Goal: Communication & Community: Answer question/provide support

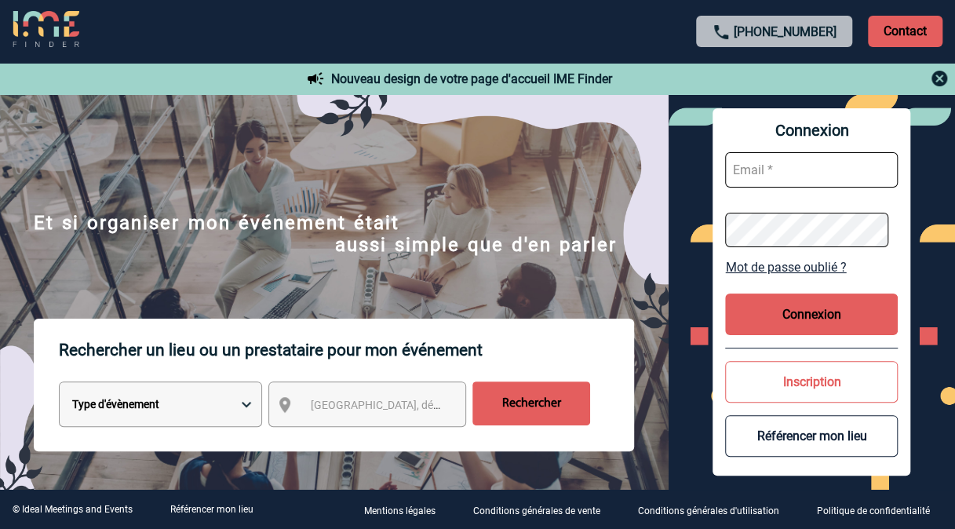
click at [757, 175] on input "text" at bounding box center [811, 169] width 173 height 35
type input "[PERSON_NAME][EMAIL_ADDRESS][DOMAIN_NAME]"
click at [780, 166] on input "text" at bounding box center [811, 169] width 173 height 35
type input "[PERSON_NAME][EMAIL_ADDRESS][DOMAIN_NAME]"
click at [773, 163] on input "text" at bounding box center [811, 169] width 173 height 35
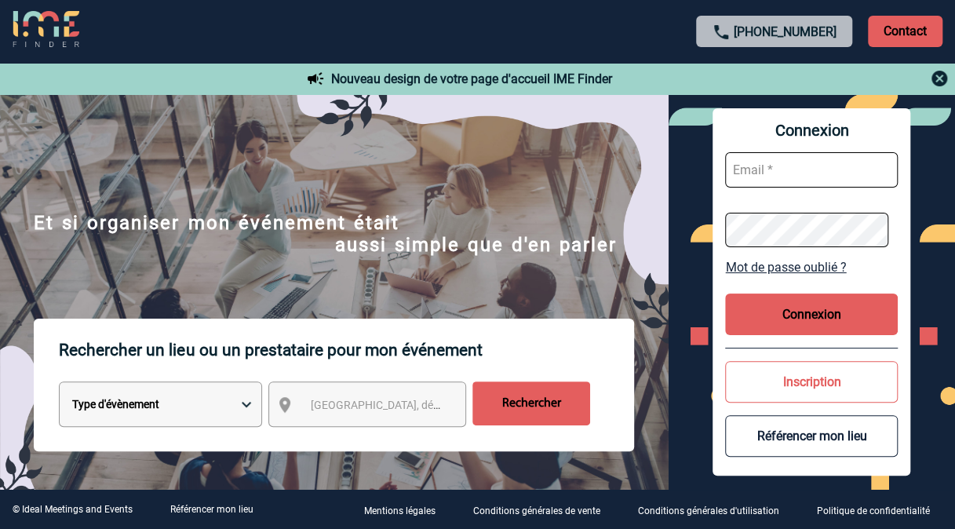
type input "[PERSON_NAME][EMAIL_ADDRESS][DOMAIN_NAME]"
click at [795, 267] on link "Mot de passe oublié ?" at bounding box center [811, 267] width 173 height 15
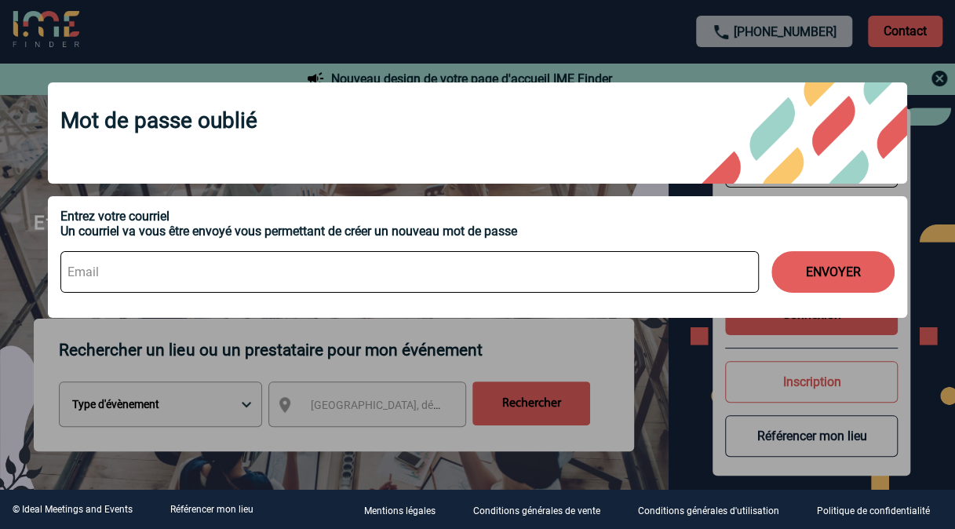
click at [157, 274] on input at bounding box center [409, 272] width 699 height 42
type input "[PERSON_NAME][EMAIL_ADDRESS][DOMAIN_NAME]"
click at [838, 283] on button "ENVOYER" at bounding box center [833, 272] width 123 height 42
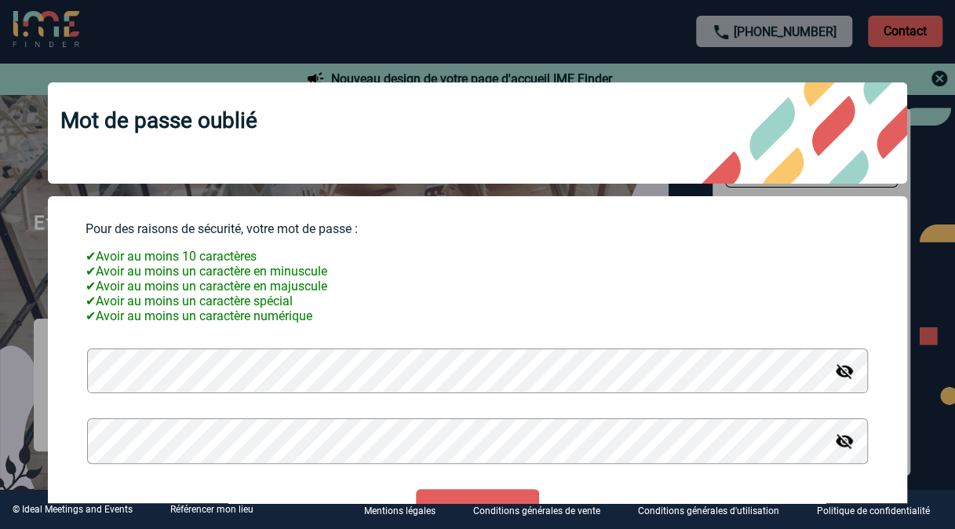
scroll to position [86, 0]
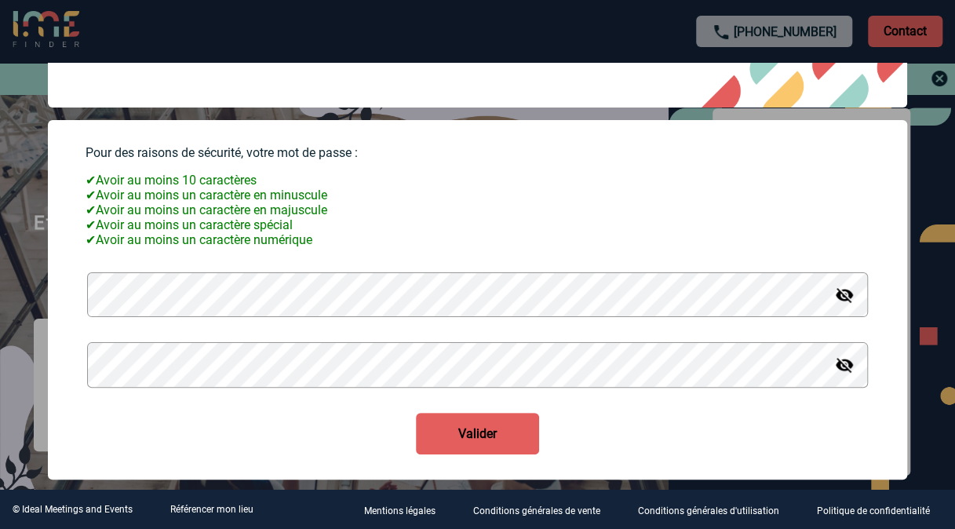
click at [484, 440] on button "Valider" at bounding box center [477, 434] width 123 height 42
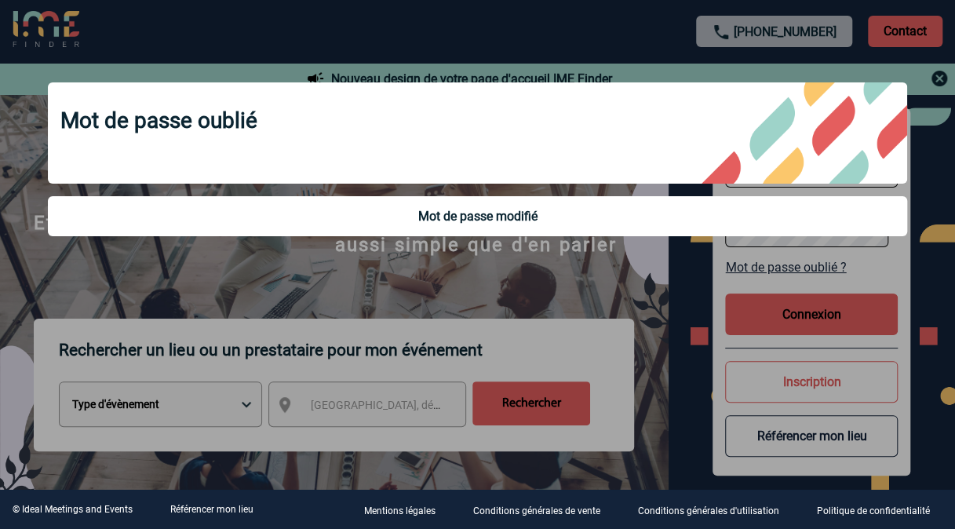
drag, startPoint x: 697, startPoint y: 270, endPoint x: 694, endPoint y: 260, distance: 10.7
click at [697, 269] on div at bounding box center [477, 264] width 955 height 529
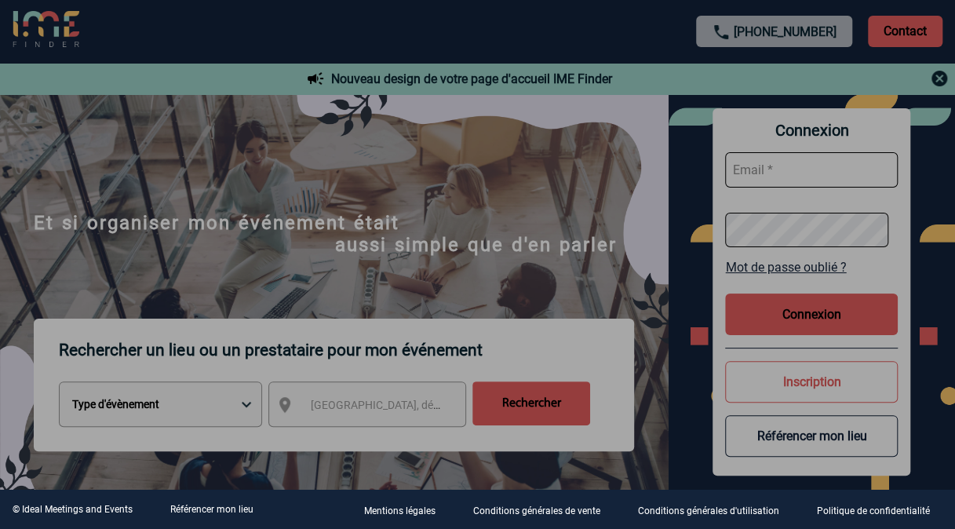
click at [756, 170] on div at bounding box center [477, 264] width 955 height 529
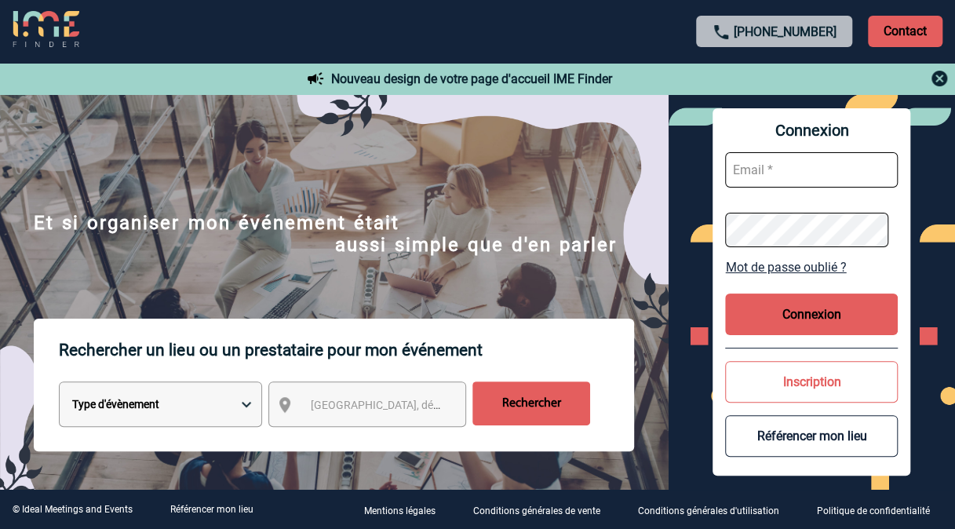
click at [756, 170] on input "text" at bounding box center [811, 169] width 173 height 35
type input "geoffroy.boudon@sanofi.com"
click at [797, 306] on button "Connexion" at bounding box center [811, 315] width 173 height 42
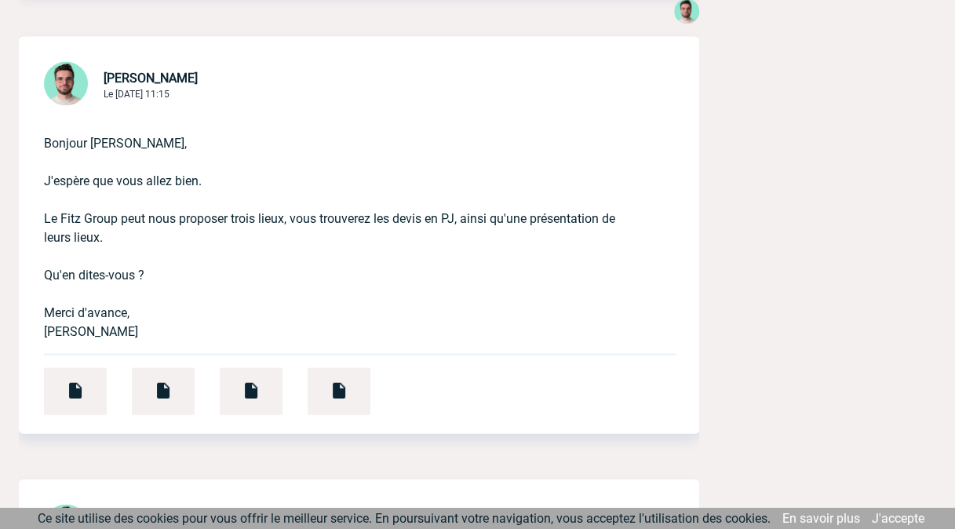
scroll to position [4234, 0]
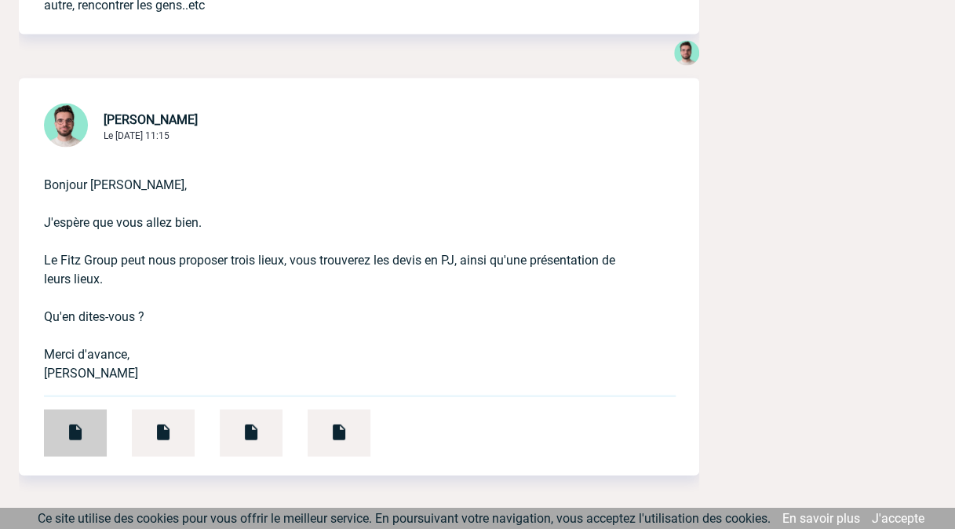
click at [75, 422] on img at bounding box center [75, 431] width 19 height 19
click at [171, 422] on img at bounding box center [163, 431] width 19 height 19
click at [258, 422] on img at bounding box center [251, 431] width 19 height 19
click at [338, 422] on img at bounding box center [339, 431] width 19 height 19
click at [146, 409] on div at bounding box center [163, 432] width 63 height 47
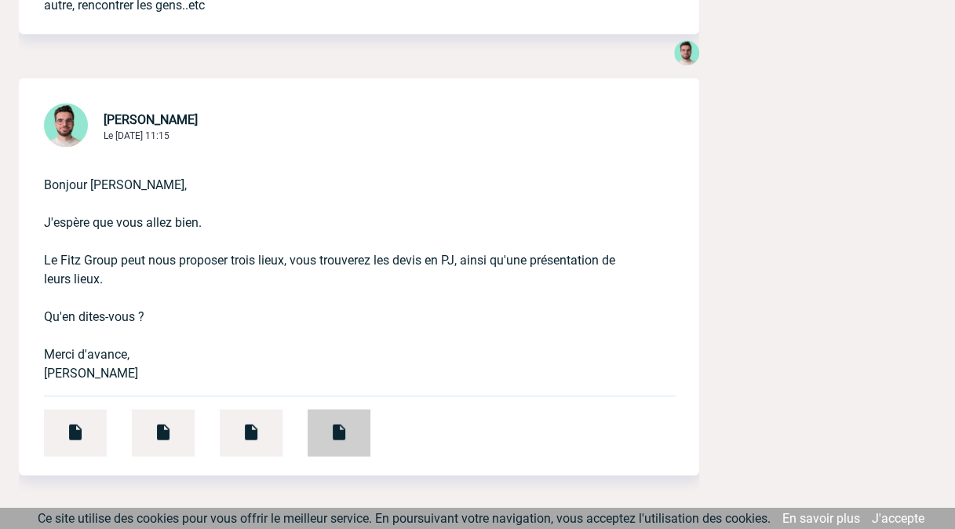
click at [354, 409] on div at bounding box center [339, 432] width 63 height 47
click at [262, 409] on div at bounding box center [251, 432] width 63 height 47
click at [166, 422] on img at bounding box center [163, 431] width 19 height 19
click at [246, 422] on img at bounding box center [251, 431] width 19 height 19
click at [333, 422] on img at bounding box center [339, 431] width 19 height 19
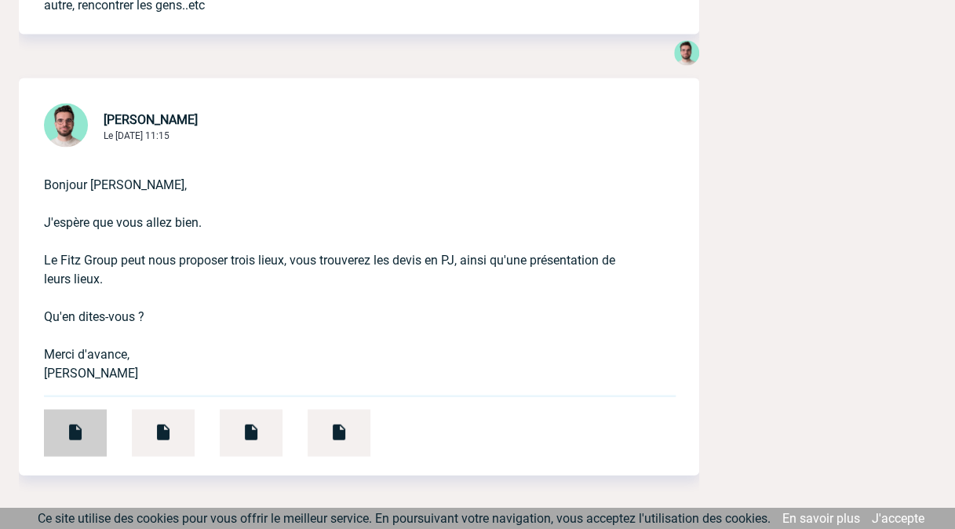
click at [66, 422] on img at bounding box center [75, 431] width 19 height 19
click at [330, 422] on img at bounding box center [339, 431] width 19 height 19
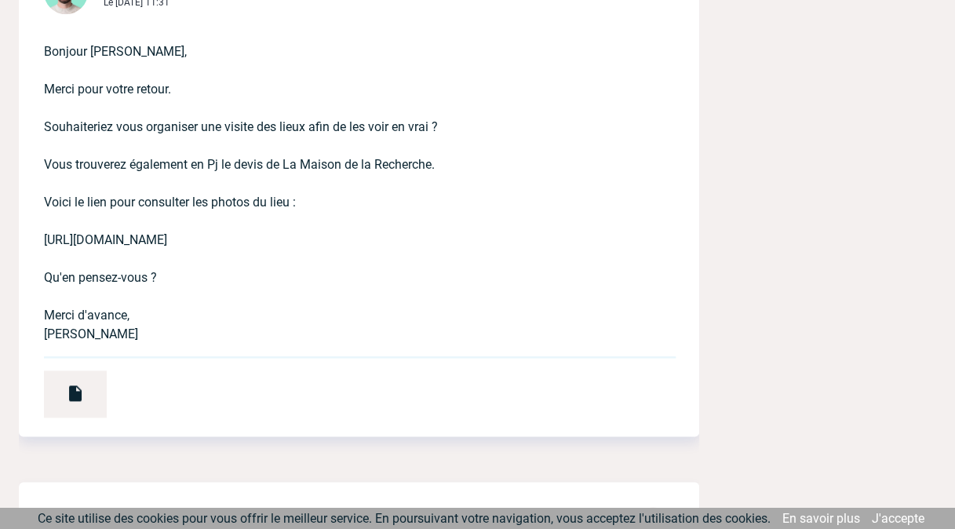
scroll to position [3601, 0]
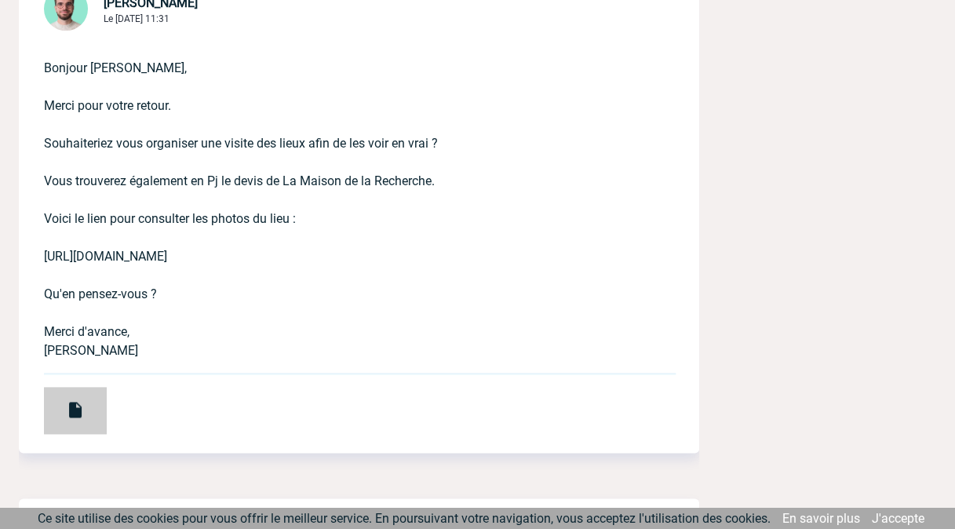
click at [81, 400] on img at bounding box center [75, 409] width 19 height 19
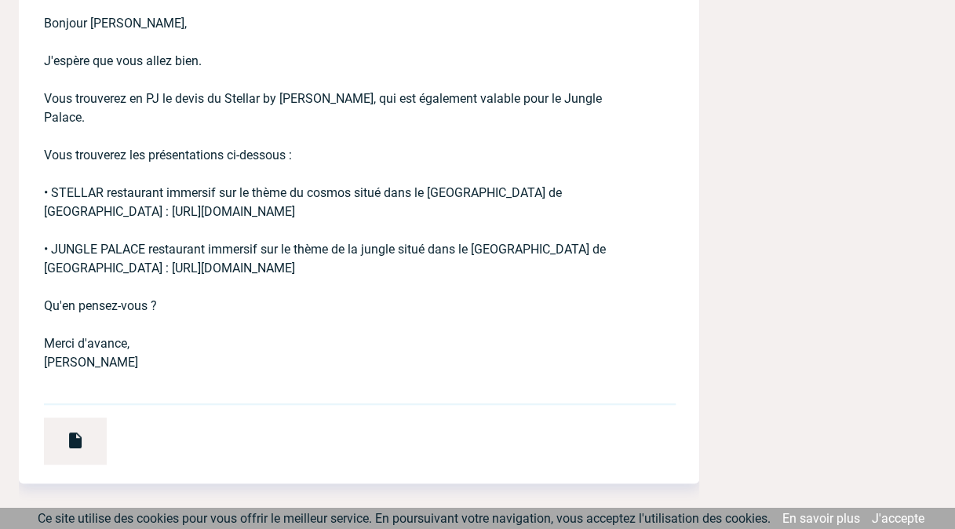
scroll to position [2976, 0]
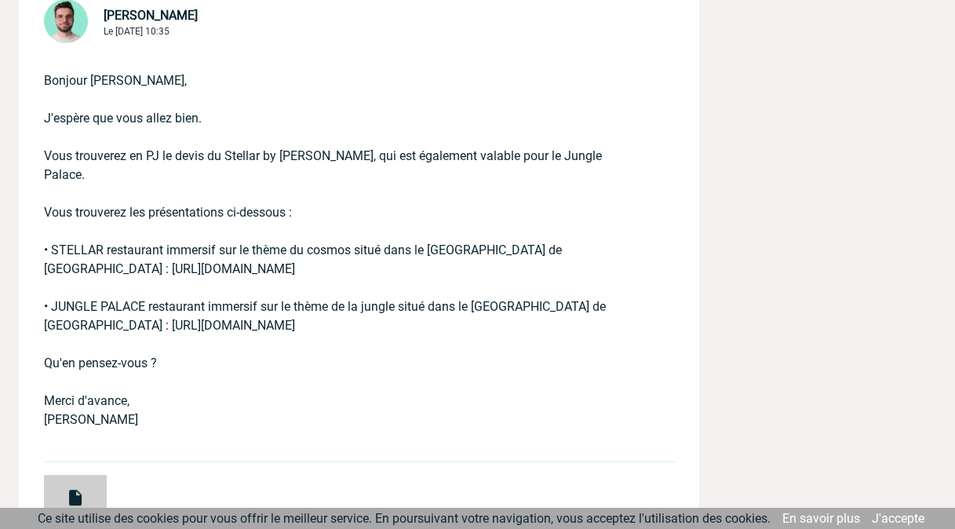
click at [80, 488] on img at bounding box center [75, 497] width 19 height 19
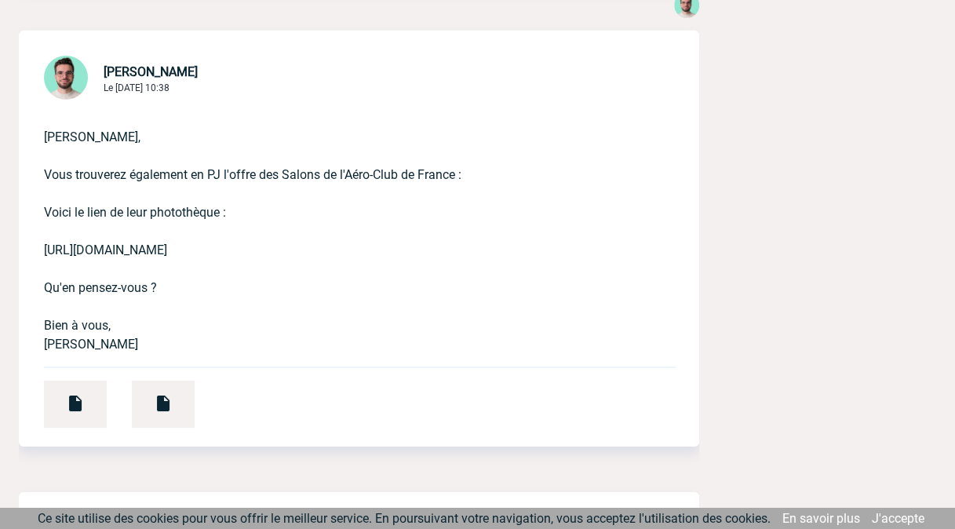
scroll to position [2442, 0]
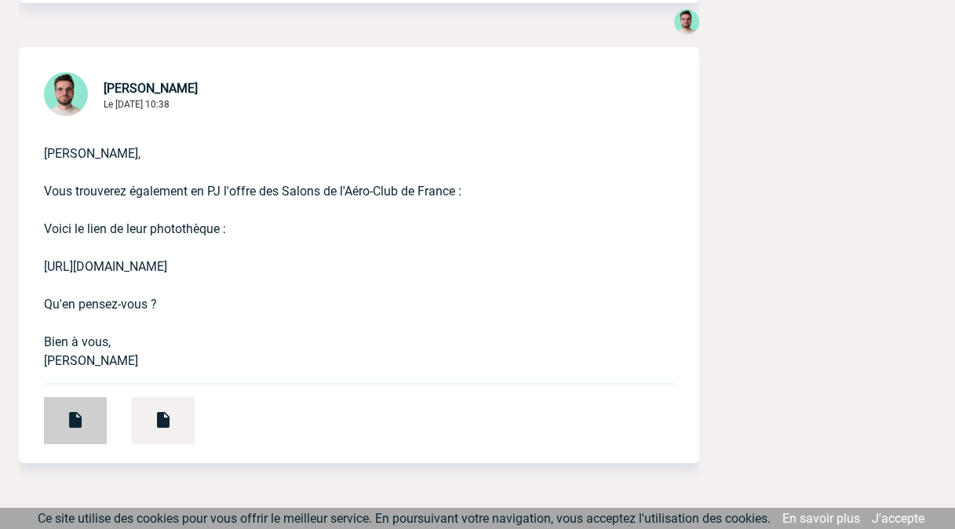
click at [80, 411] on img at bounding box center [75, 420] width 19 height 19
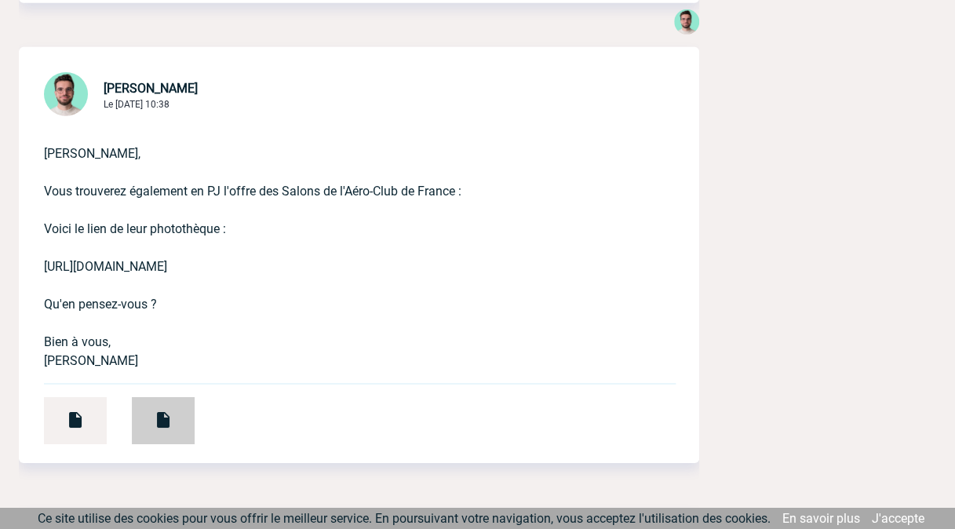
click at [165, 411] on img at bounding box center [163, 420] width 19 height 19
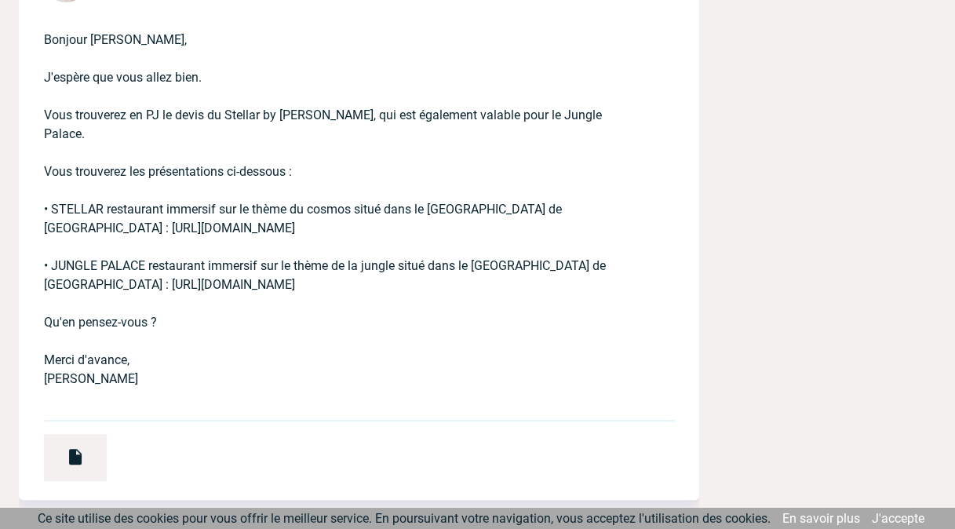
scroll to position [3050, 0]
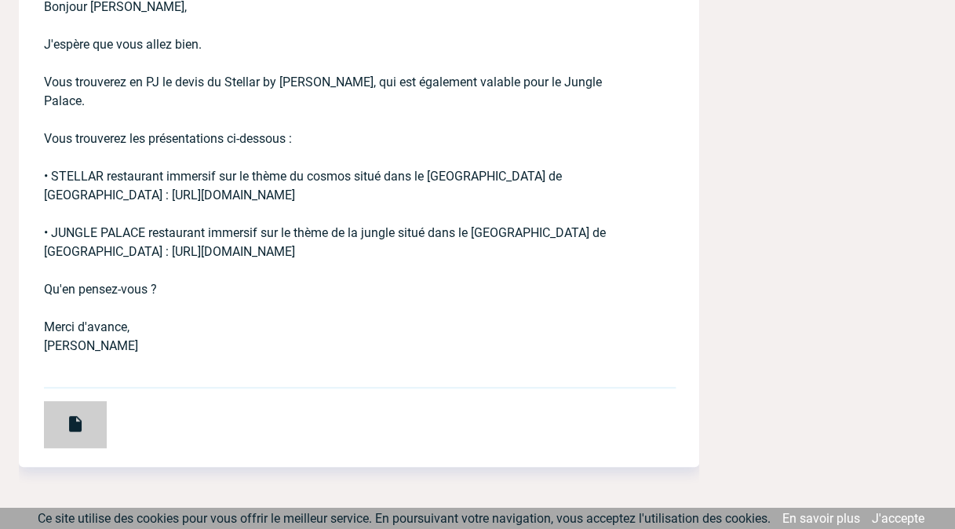
click at [90, 401] on div at bounding box center [75, 424] width 63 height 47
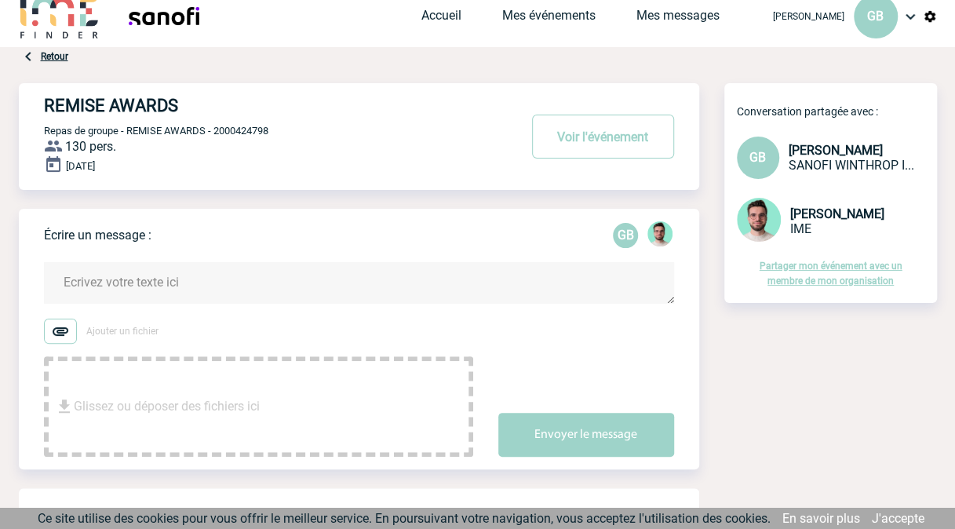
scroll to position [0, 0]
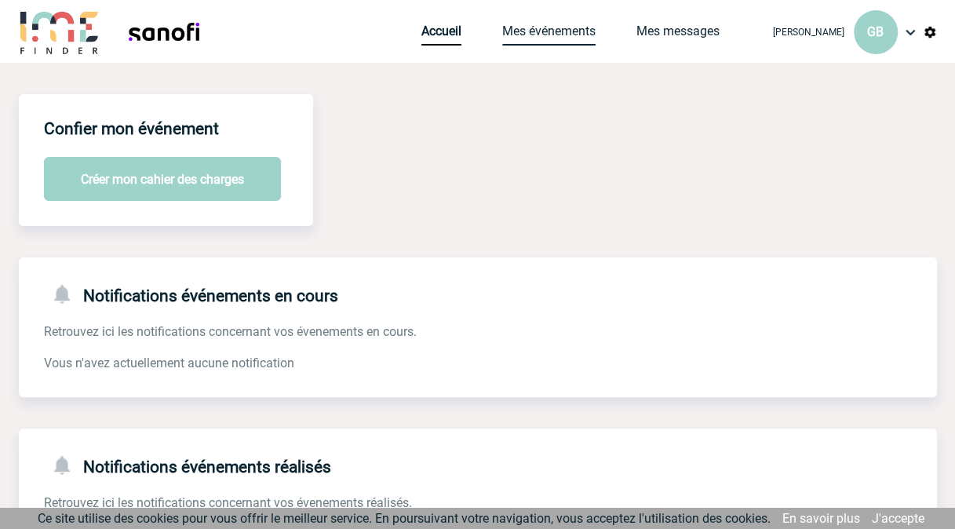
click at [537, 35] on link "Mes événements" at bounding box center [548, 35] width 93 height 22
click at [691, 35] on link "Mes messages" at bounding box center [678, 35] width 83 height 22
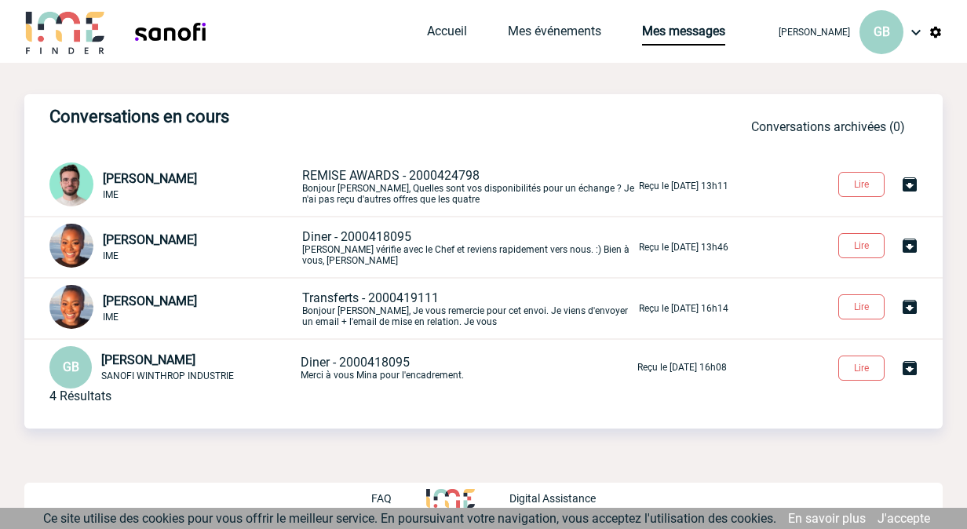
click at [141, 181] on span "[PERSON_NAME]" at bounding box center [150, 178] width 94 height 15
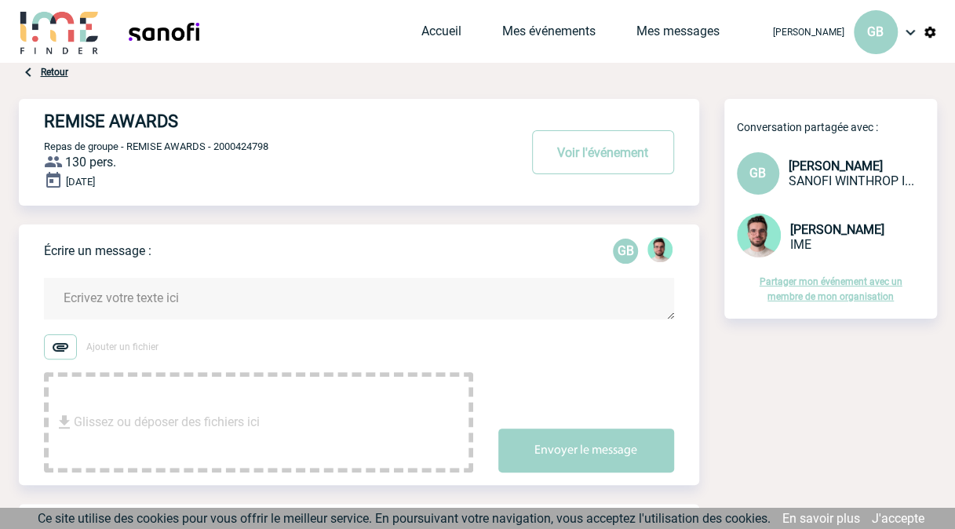
click at [149, 301] on textarea at bounding box center [359, 299] width 630 height 42
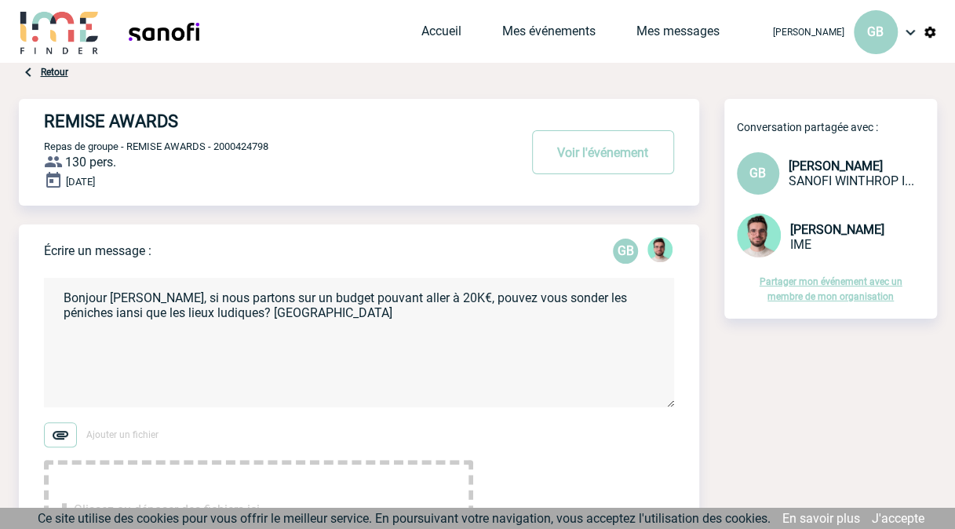
click at [88, 312] on textarea "Bonjour [PERSON_NAME], si nous partons sur un budget pouvant aller à 20K€, pouv…" at bounding box center [359, 343] width 630 height 130
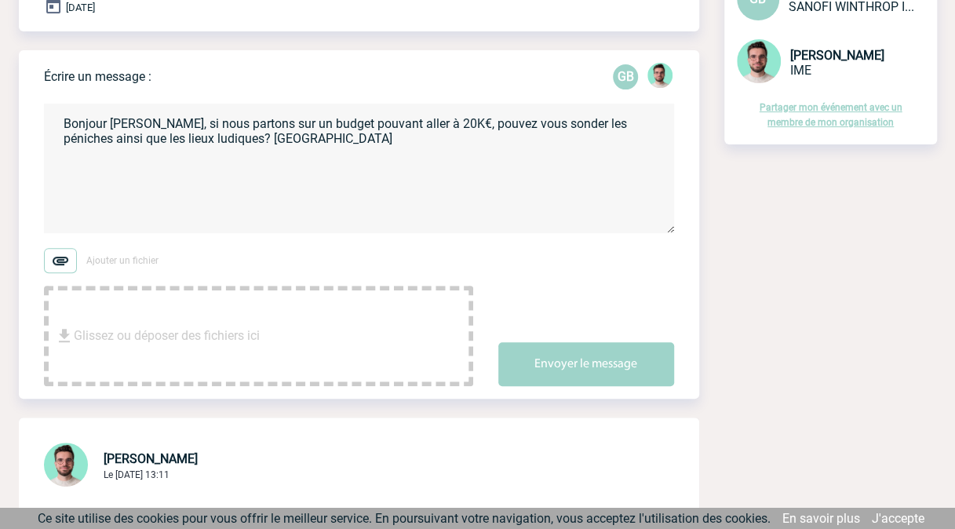
scroll to position [208, 0]
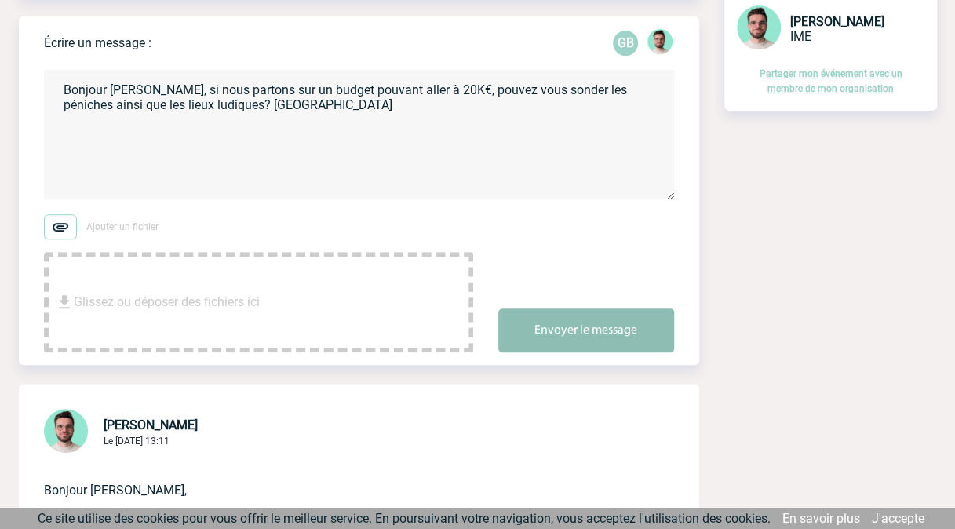
type textarea "Bonjour [PERSON_NAME], si nous partons sur un budget pouvant aller à 20K€, pouv…"
click at [619, 325] on button "Envoyer le message" at bounding box center [587, 331] width 176 height 44
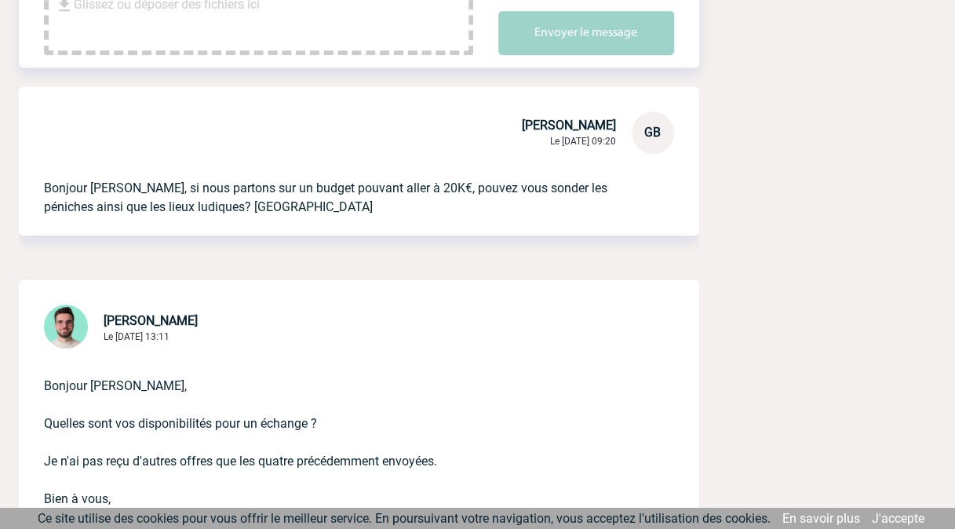
scroll to position [0, 0]
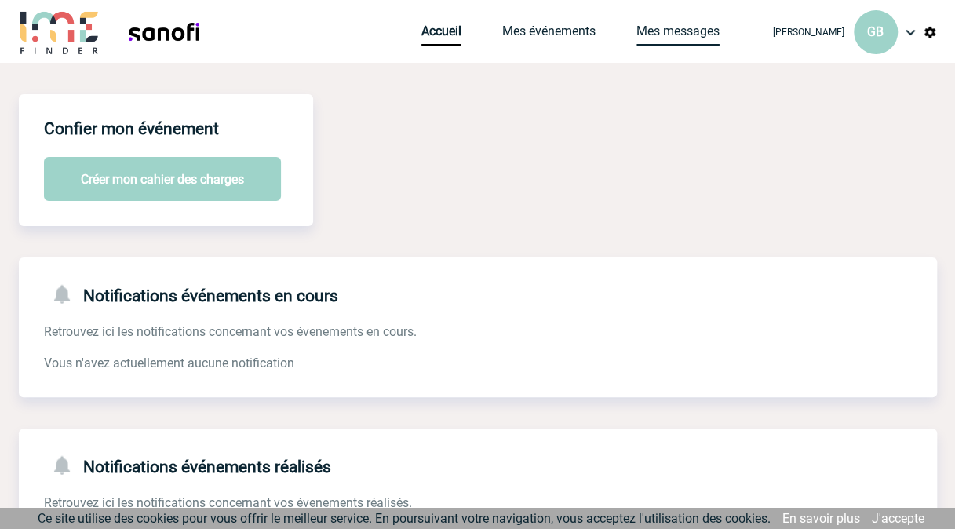
click at [659, 29] on link "Mes messages" at bounding box center [678, 35] width 83 height 22
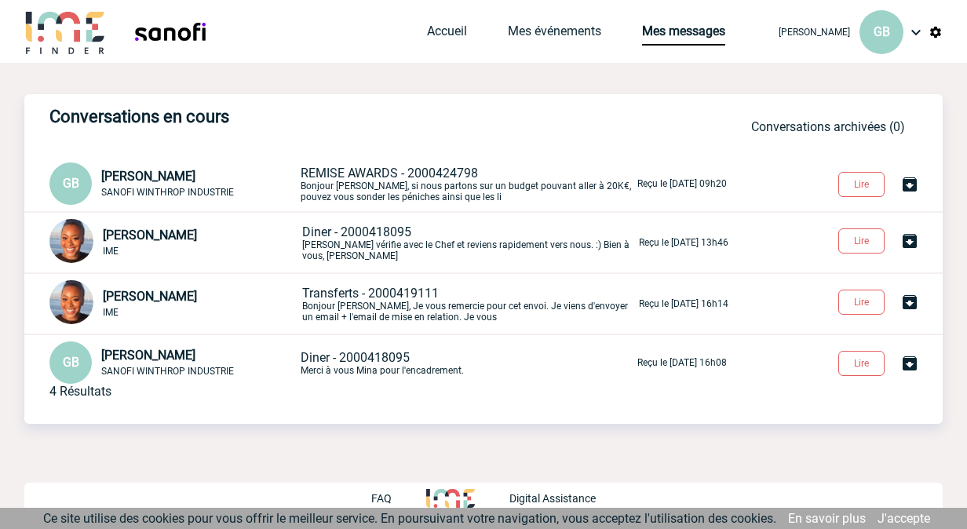
click at [349, 174] on span "REMISE AWARDS - 2000424798" at bounding box center [389, 173] width 177 height 15
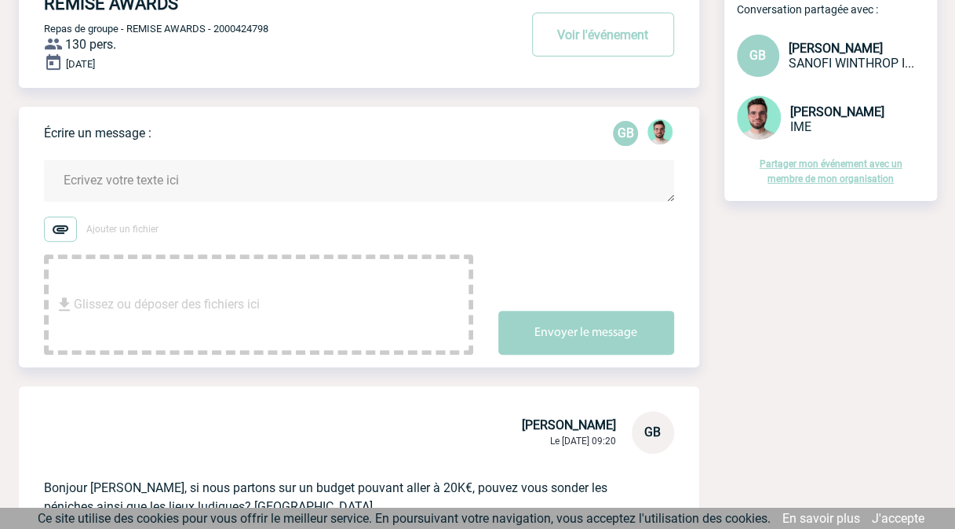
scroll to position [143, 0]
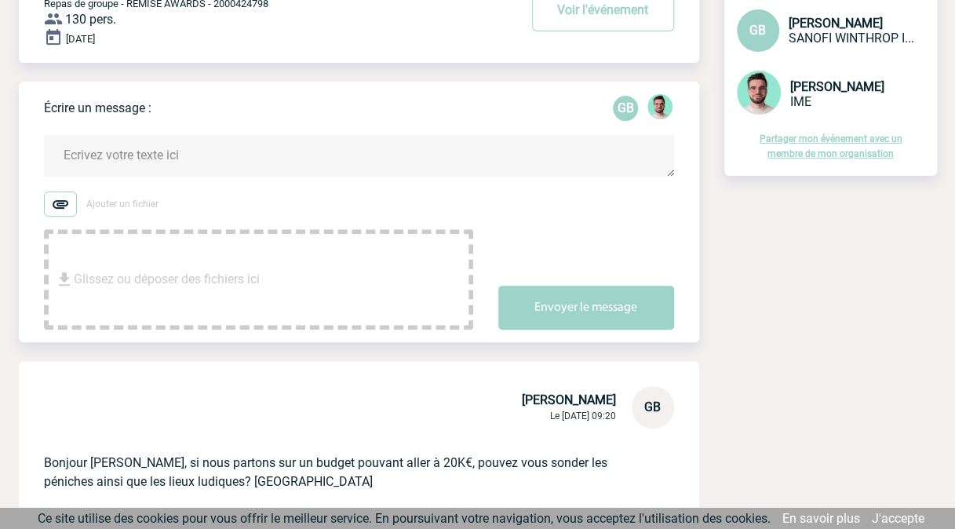
click at [181, 154] on textarea at bounding box center [359, 156] width 630 height 42
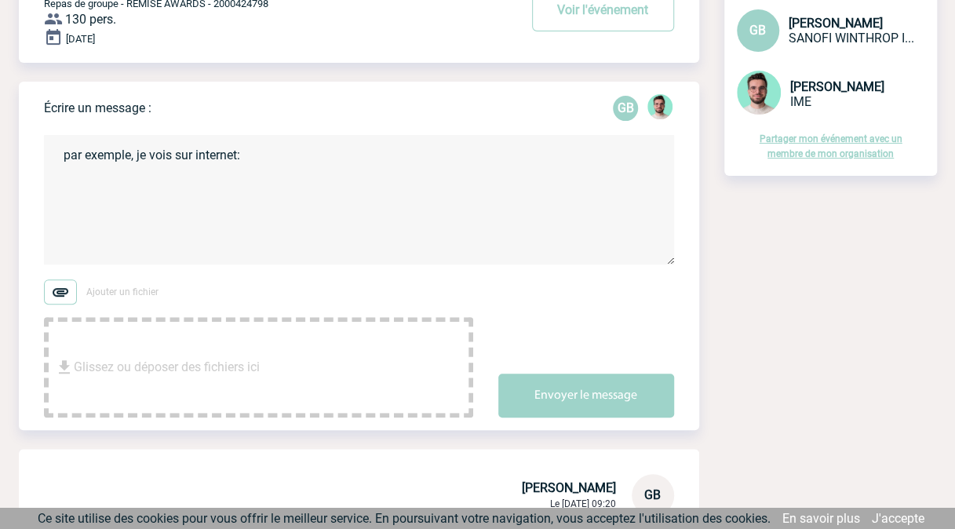
paste textarea "Bar à jeux Shuffled à [GEOGRAPHIC_DATA] 19ème"
paste textarea "Le Cirque à [GEOGRAPHIC_DATA] 4ème"
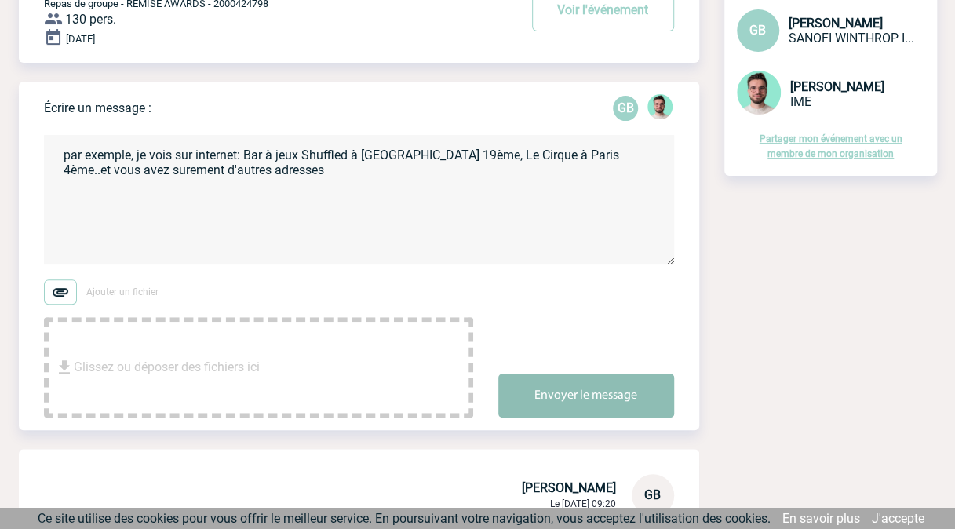
type textarea "par exemple, je vois sur internet: Bar à jeux Shuffled à [GEOGRAPHIC_DATA] 19èm…"
click at [606, 394] on button "Envoyer le message" at bounding box center [587, 396] width 176 height 44
